Goal: Ask a question

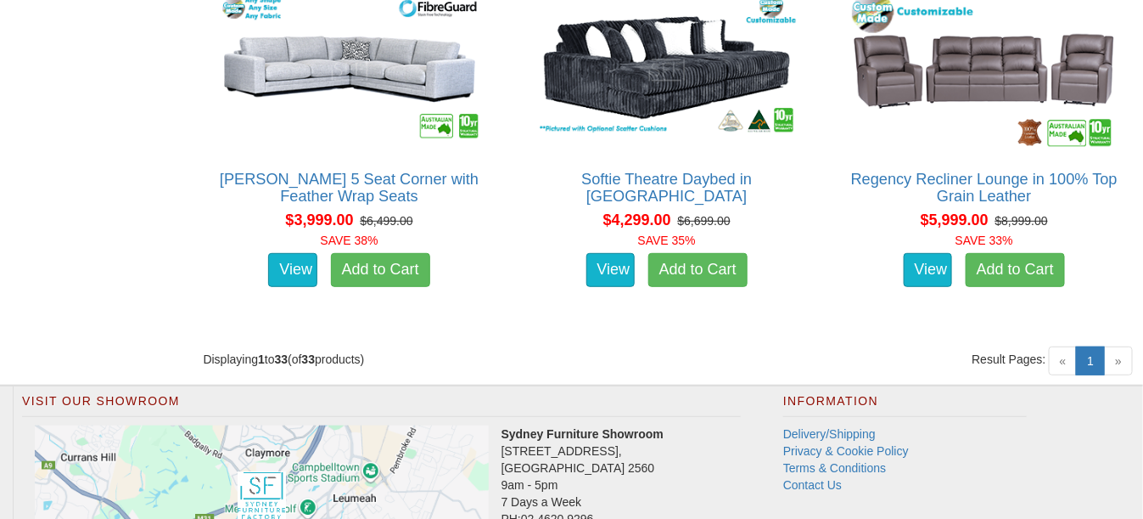
scroll to position [4639, 0]
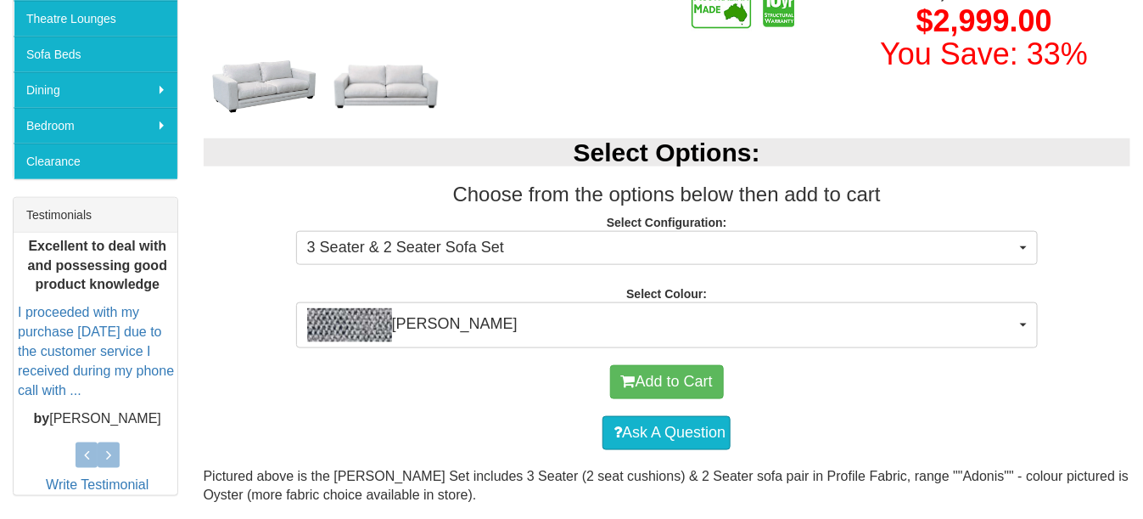
scroll to position [565, 0]
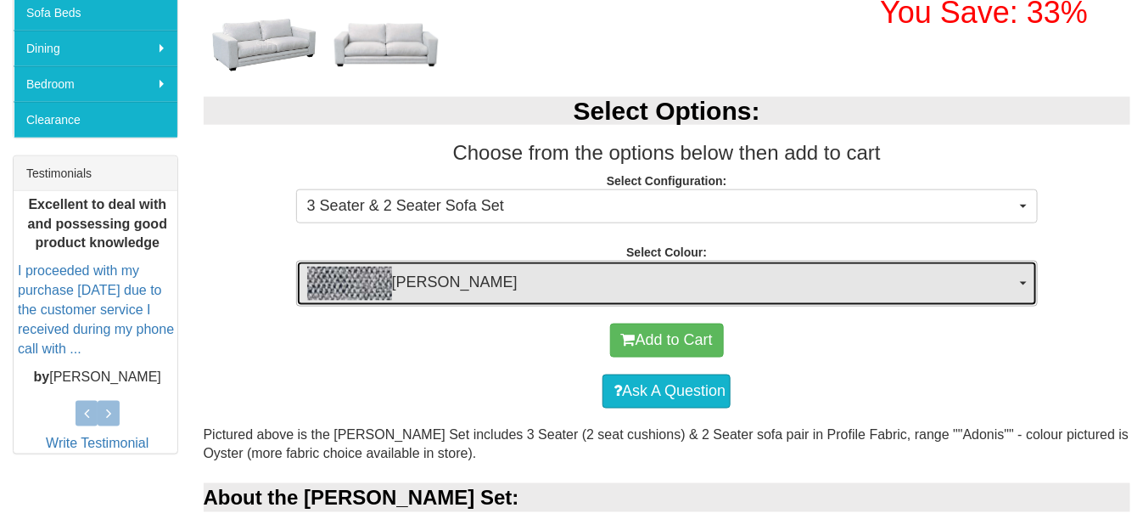
click at [1020, 278] on button "[PERSON_NAME]" at bounding box center [667, 284] width 742 height 46
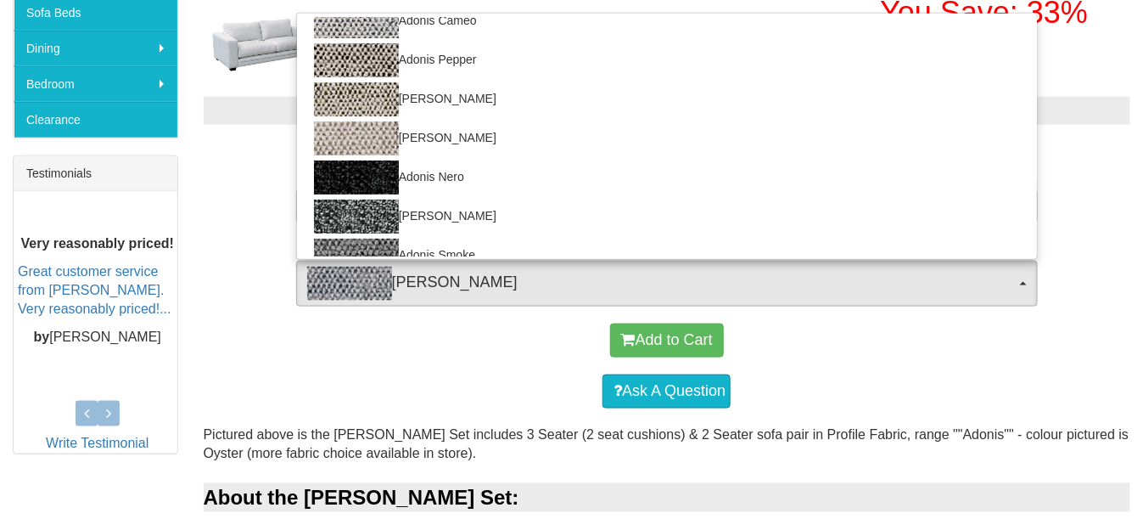
scroll to position [0, 0]
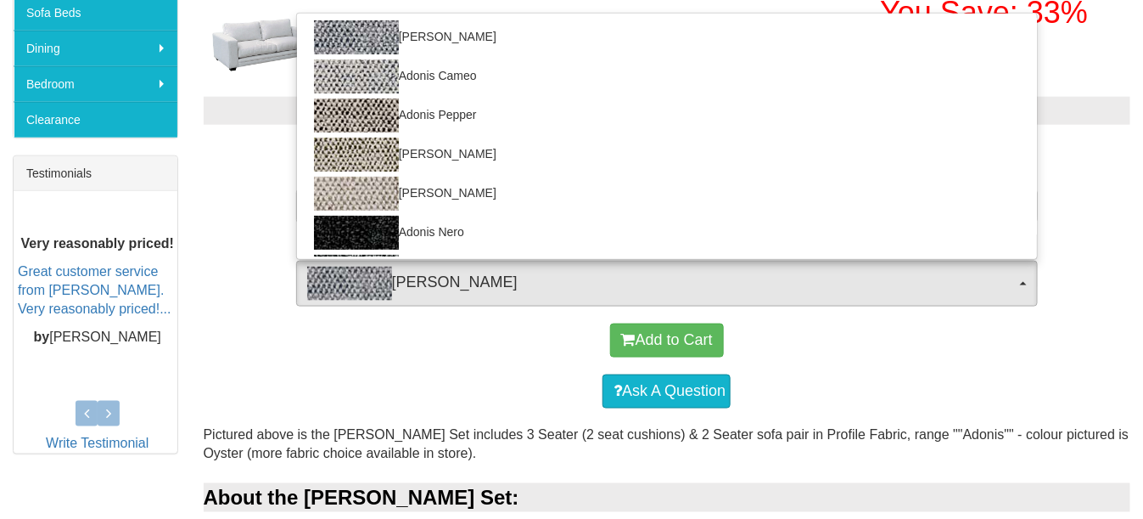
click at [1105, 374] on div "Ask A Question" at bounding box center [667, 391] width 911 height 51
